Goal: Information Seeking & Learning: Learn about a topic

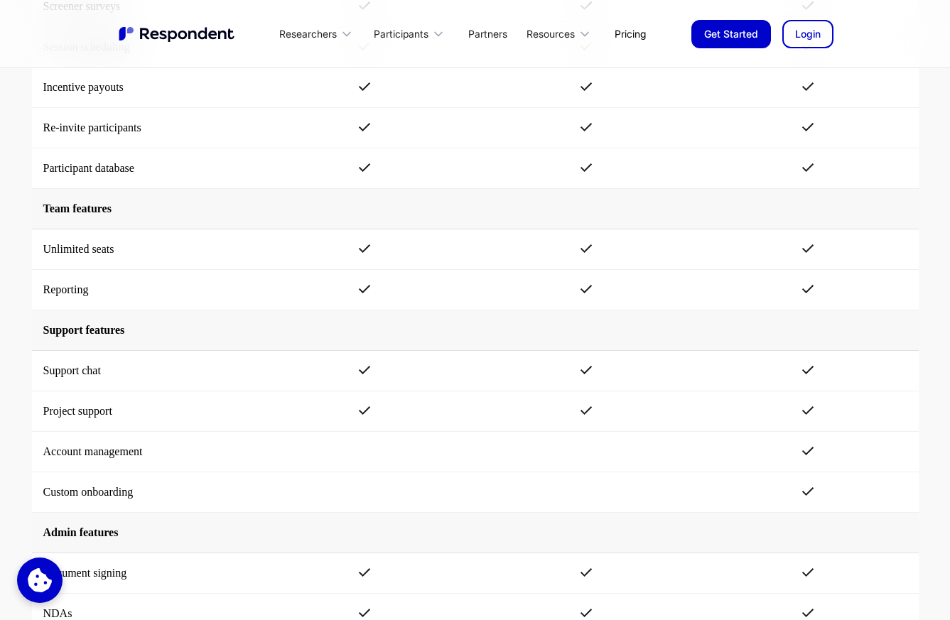
scroll to position [2603, 0]
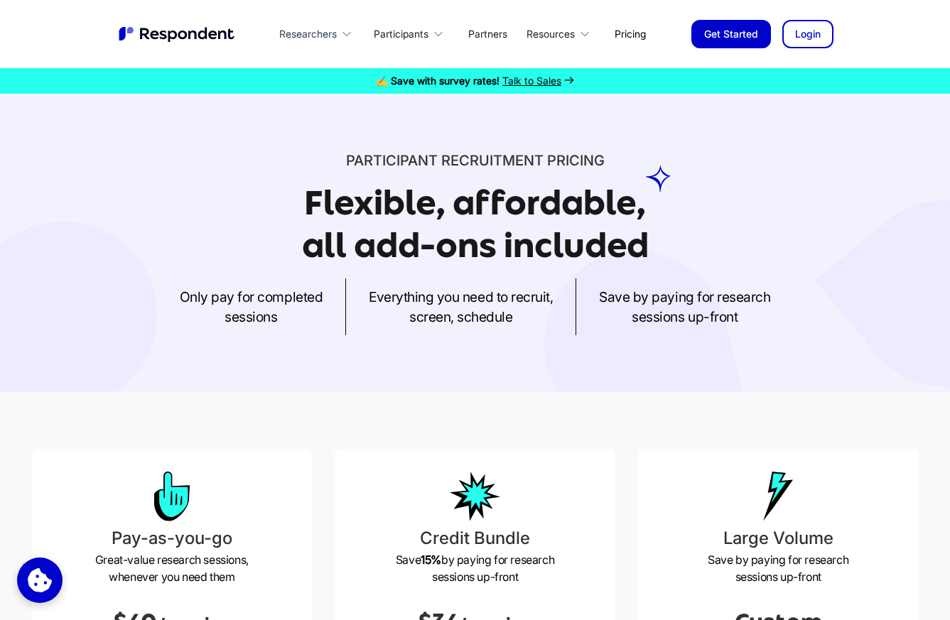
click at [318, 35] on div "Researchers" at bounding box center [308, 34] width 58 height 14
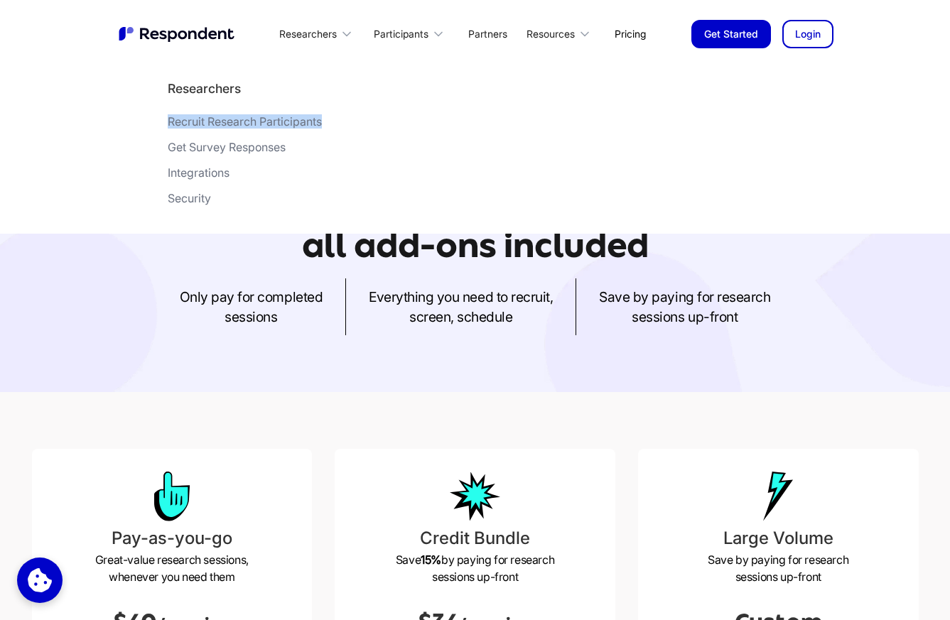
click at [388, 357] on div "Participant recruitment PRICING Flexible, affordable, all add-ons included Only…" at bounding box center [475, 243] width 950 height 298
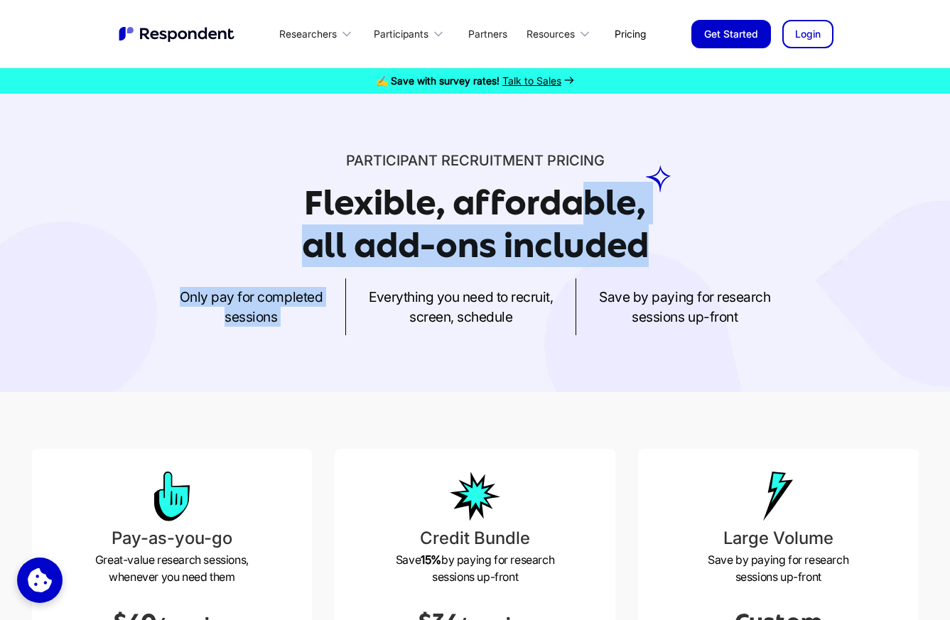
drag, startPoint x: 581, startPoint y: 216, endPoint x: 554, endPoint y: 274, distance: 64.2
click at [554, 274] on div "Participant recruitment PRICING Flexible, affordable, all add-ons included Only…" at bounding box center [475, 243] width 909 height 185
click at [663, 280] on div "Only pay for completed sessions Everything you need to recruit, screen, schedul…" at bounding box center [475, 307] width 887 height 57
